Goal: Check status: Check status

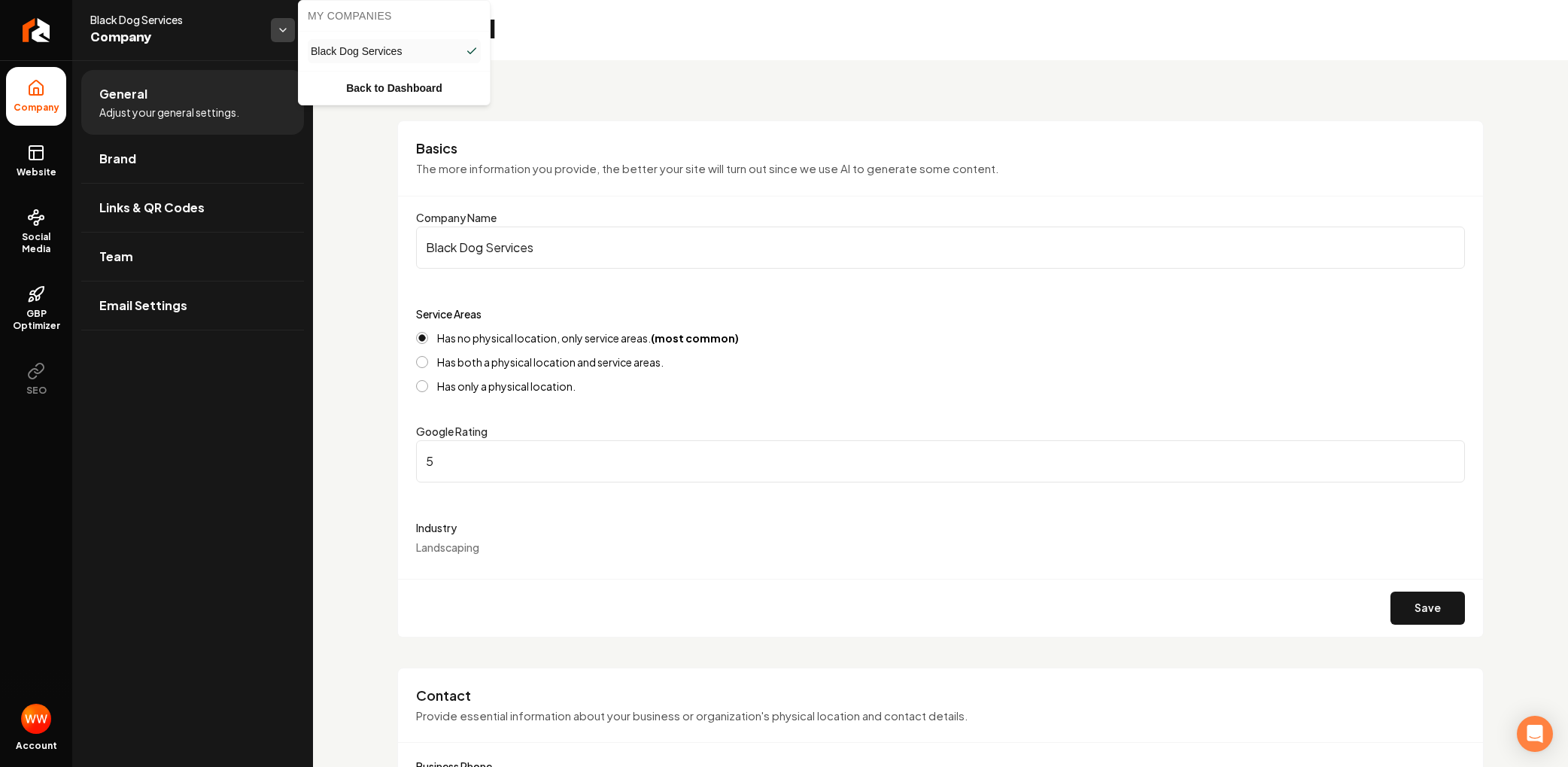
click at [283, 38] on html "Company Website Social Media GBP Optimizer SEO Account Black Dog Services Compa…" at bounding box center [784, 384] width 1568 height 767
click at [201, 104] on span "Adjust your general settings." at bounding box center [169, 111] width 140 height 15
click at [275, 34] on html "Company Website Social Media GBP Optimizer SEO Account Black Dog Services Compa…" at bounding box center [784, 384] width 1568 height 767
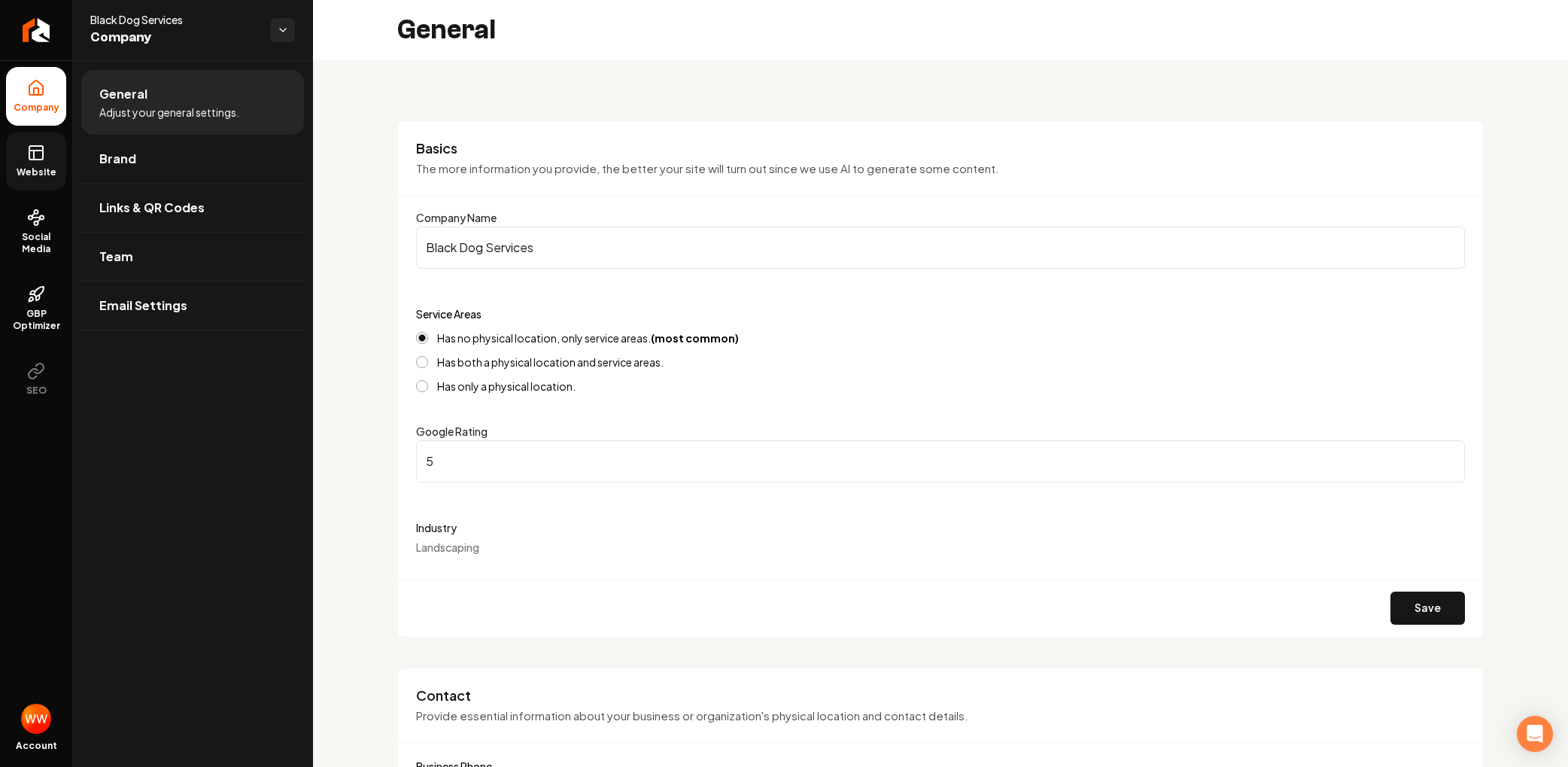
click at [42, 156] on icon at bounding box center [36, 153] width 18 height 18
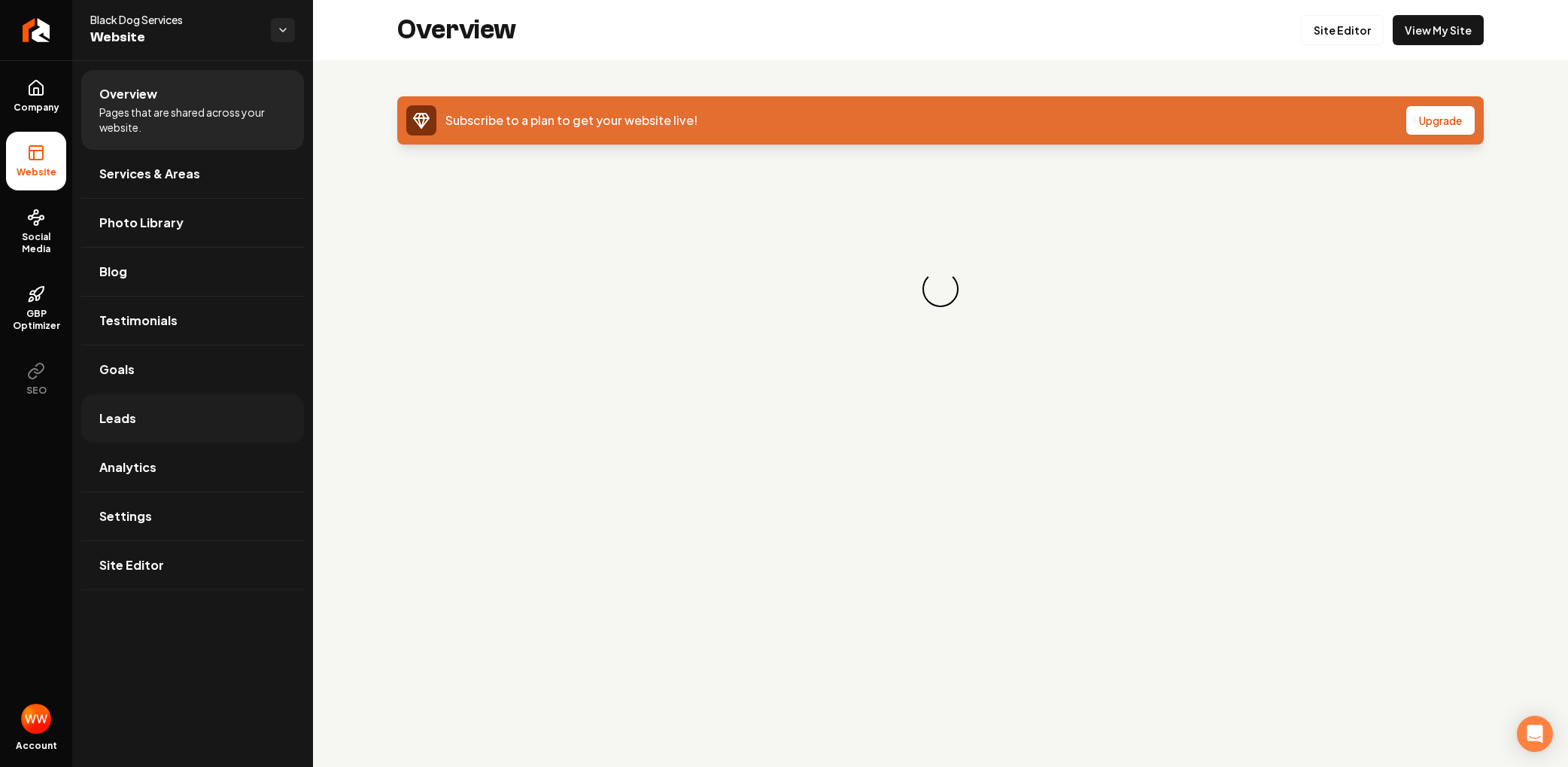
click at [155, 414] on link "Leads" at bounding box center [193, 418] width 223 height 48
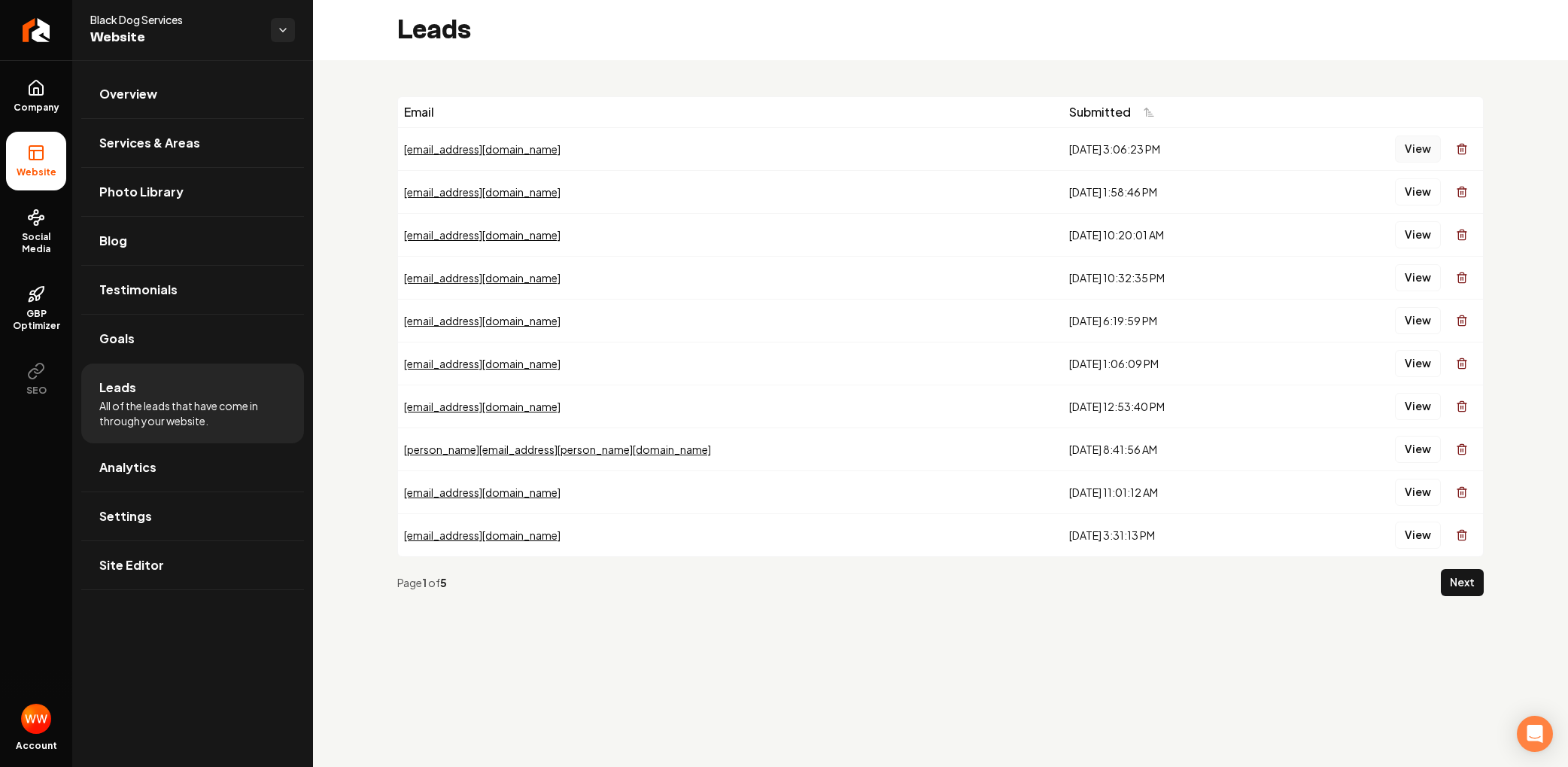
click at [1423, 148] on button "View" at bounding box center [1418, 148] width 46 height 27
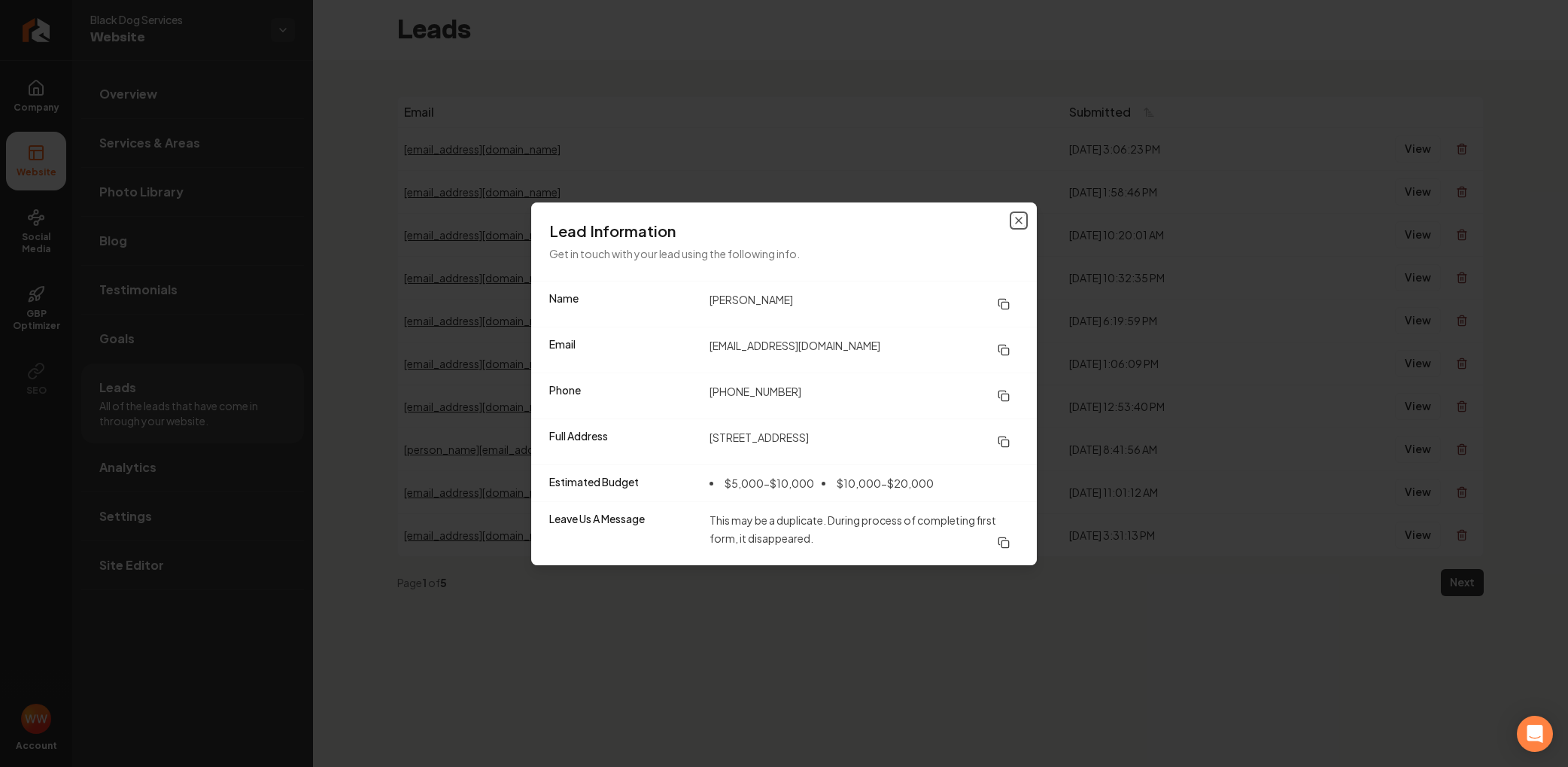
click at [1021, 219] on icon "button" at bounding box center [1019, 221] width 12 height 12
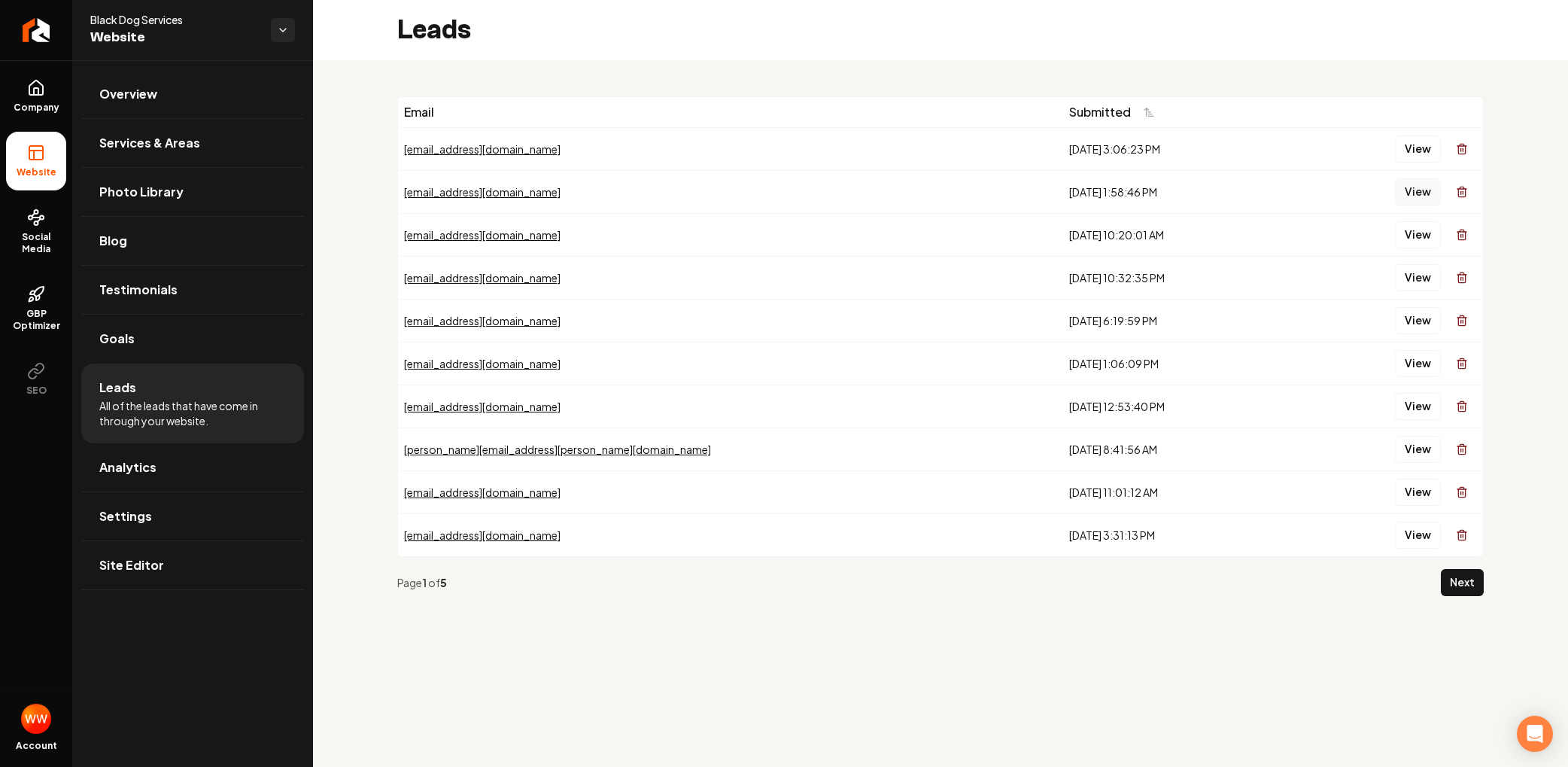
click at [1421, 186] on button "View" at bounding box center [1418, 192] width 46 height 27
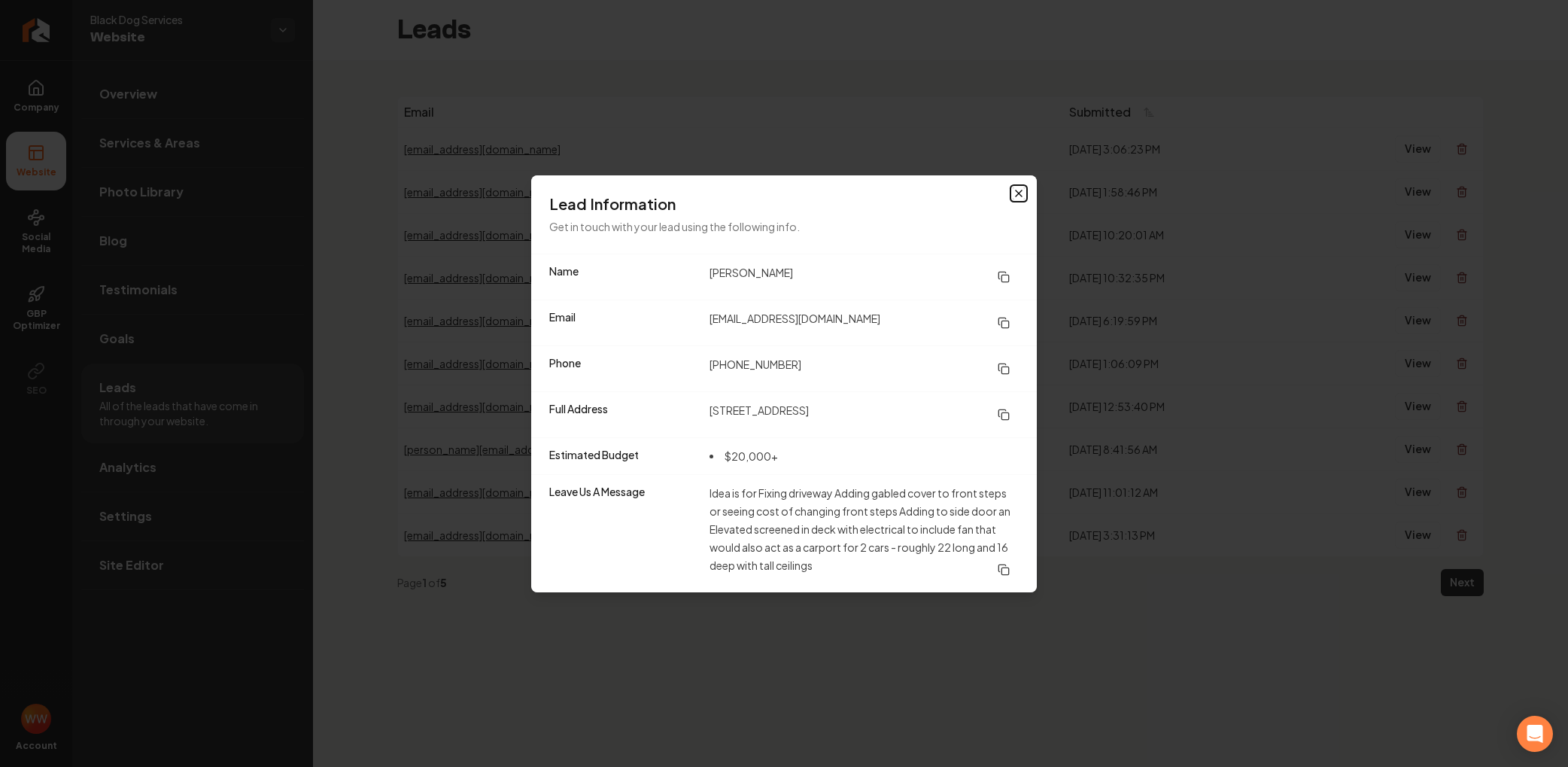
click at [1015, 194] on icon "button" at bounding box center [1019, 194] width 12 height 12
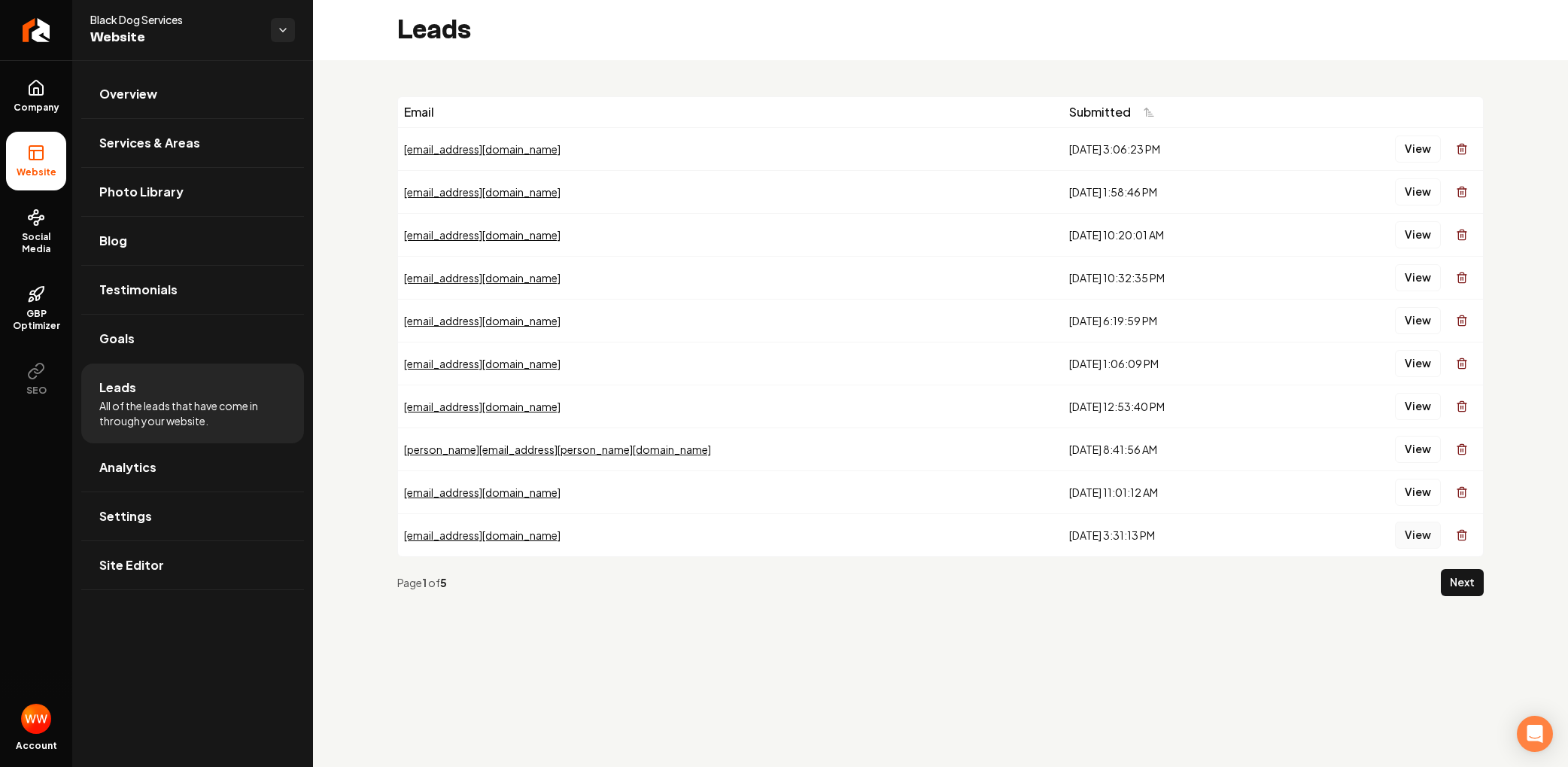
click at [1415, 533] on button "View" at bounding box center [1418, 535] width 46 height 27
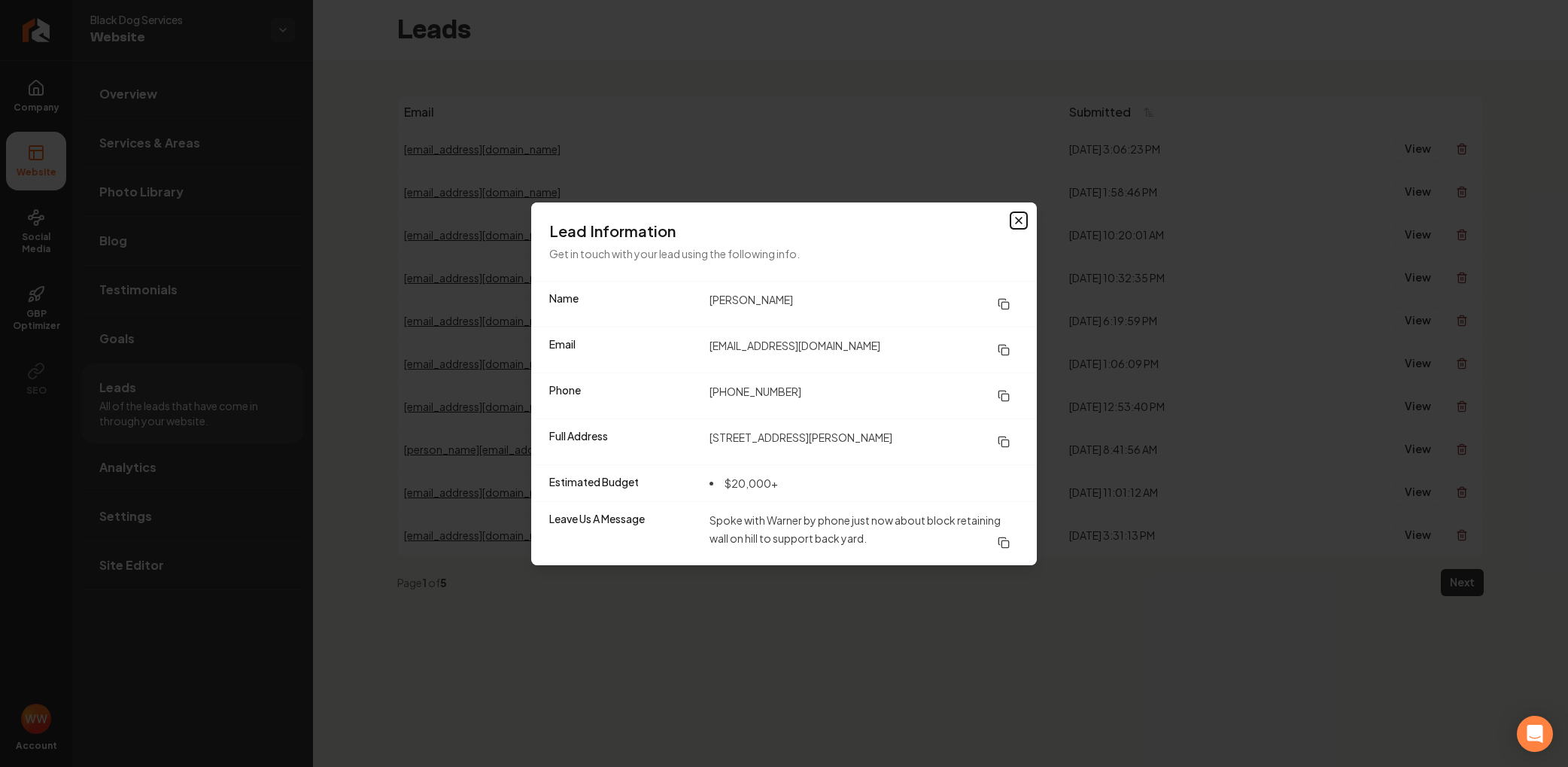
click at [1020, 219] on icon "button" at bounding box center [1019, 221] width 12 height 12
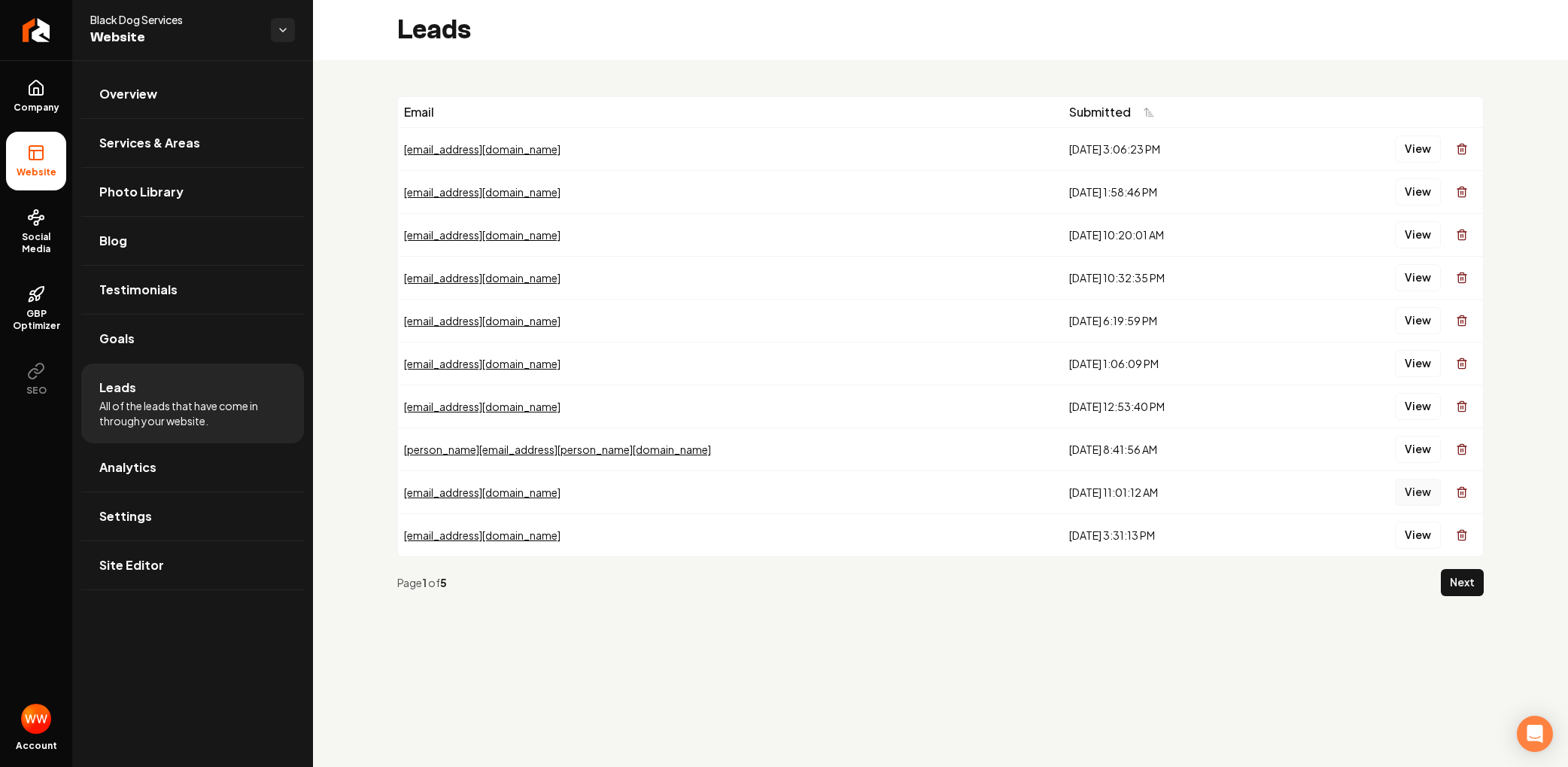
click at [1420, 500] on button "View" at bounding box center [1418, 492] width 46 height 27
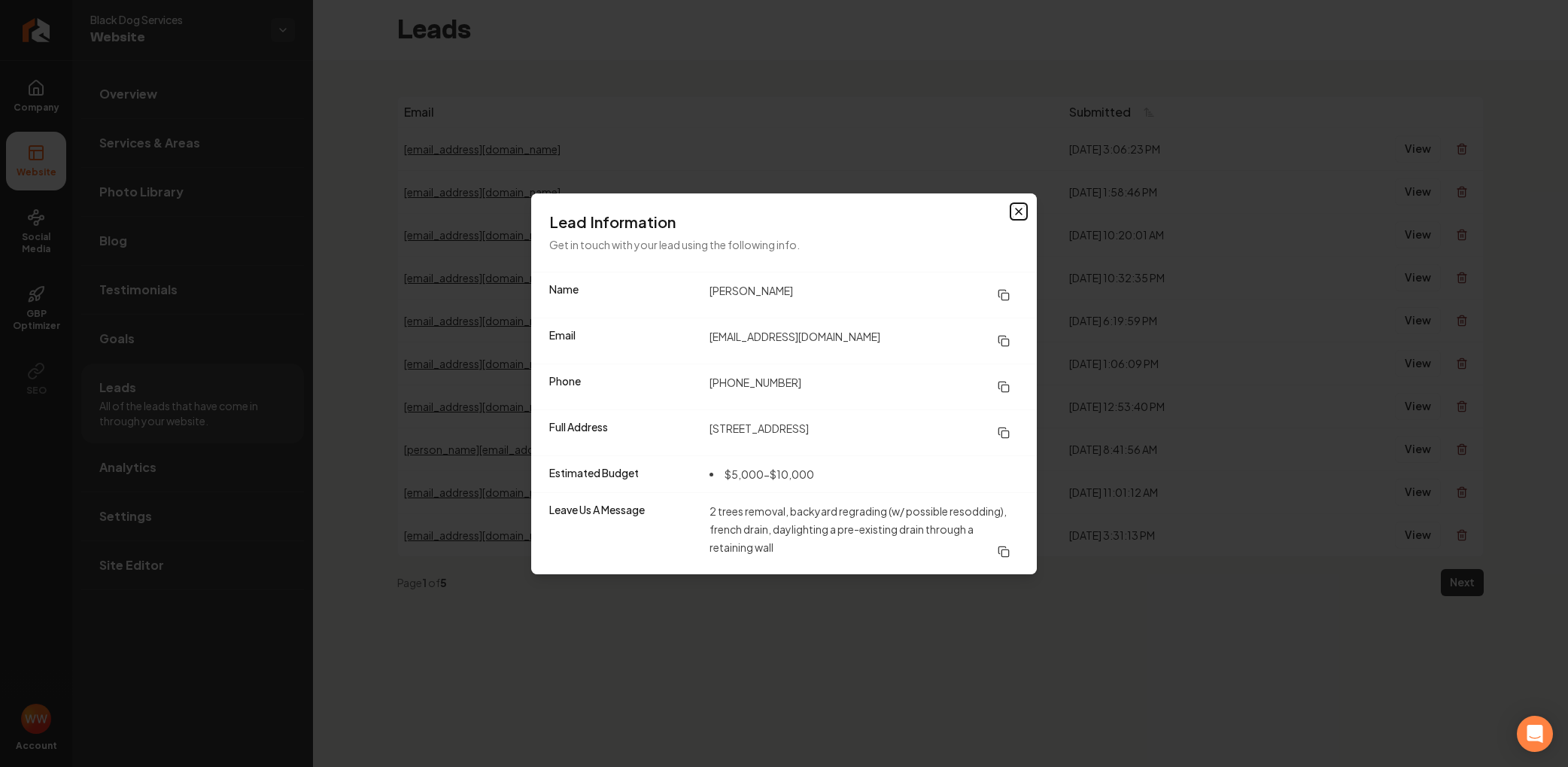
click at [1018, 214] on icon "button" at bounding box center [1019, 211] width 12 height 12
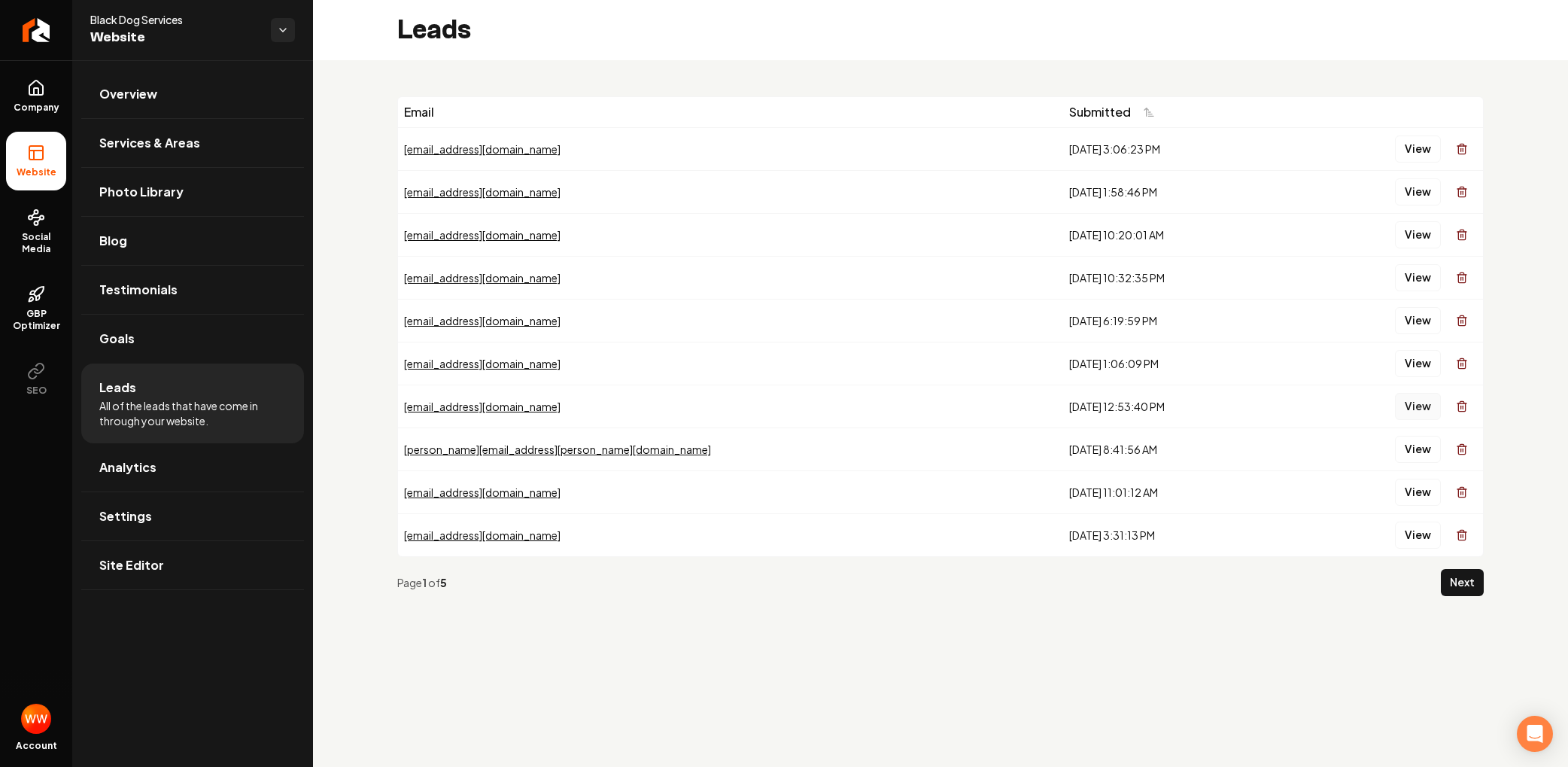
click at [1420, 407] on button "View" at bounding box center [1418, 406] width 46 height 27
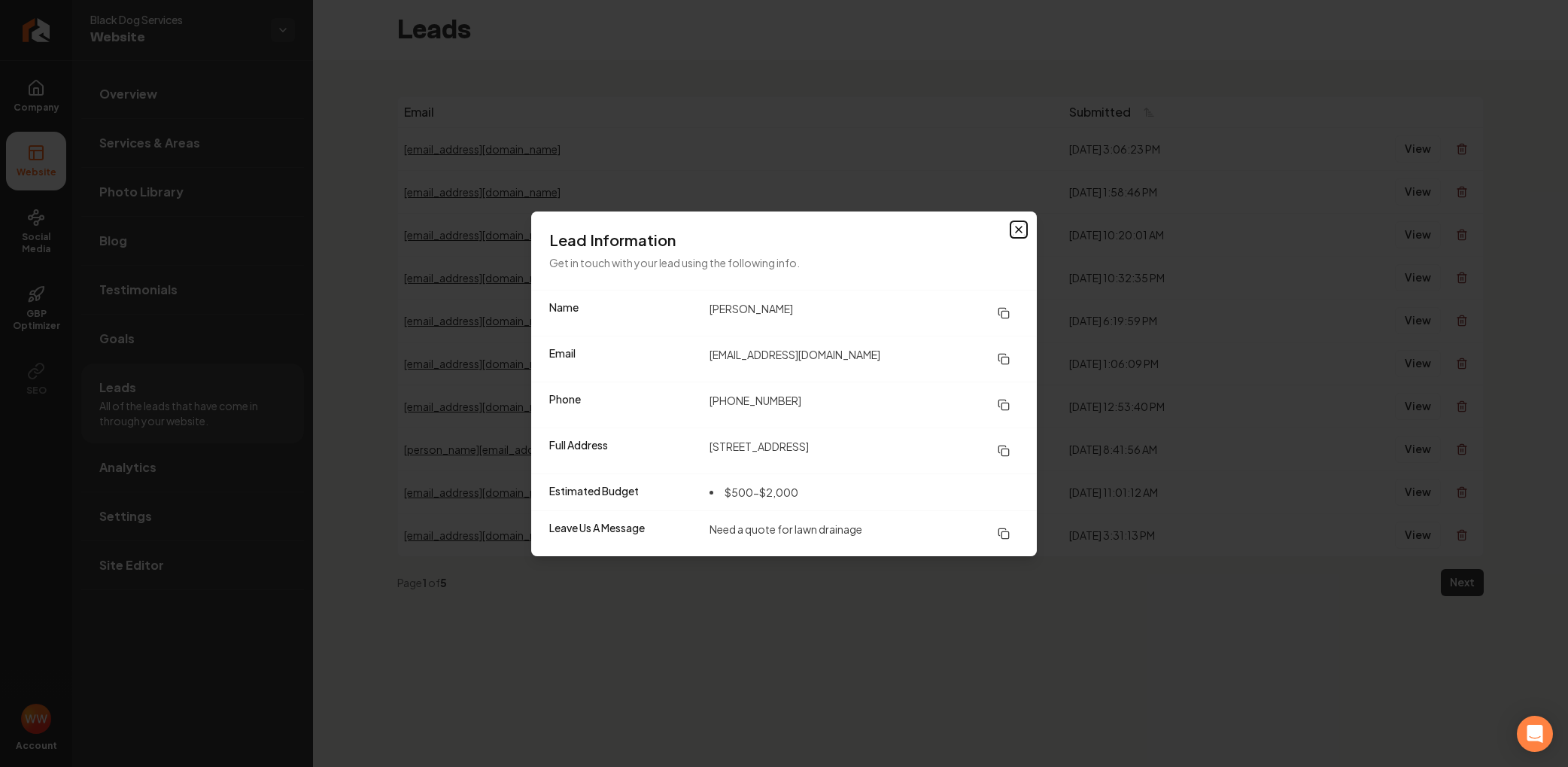
click at [1013, 231] on icon "button" at bounding box center [1019, 230] width 12 height 12
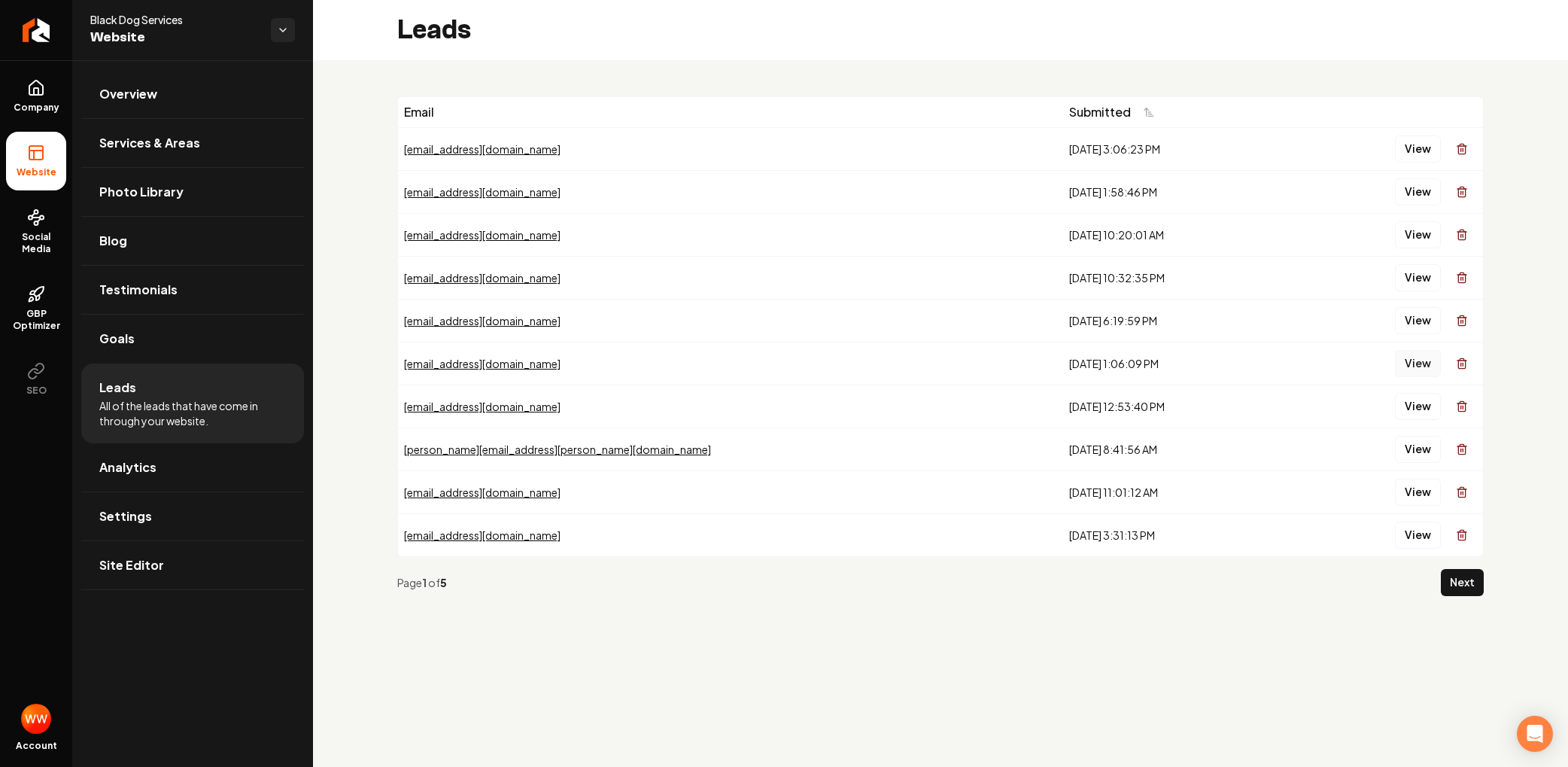
click at [1419, 361] on button "View" at bounding box center [1418, 363] width 46 height 27
